Goal: Navigation & Orientation: Go to known website

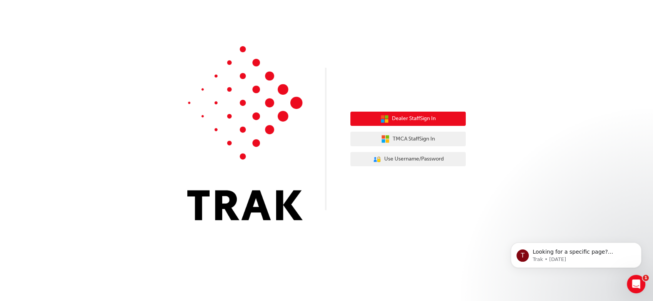
click at [398, 116] on span "Dealer Staff Sign In" at bounding box center [414, 118] width 44 height 9
